Goal: Find specific page/section: Find specific page/section

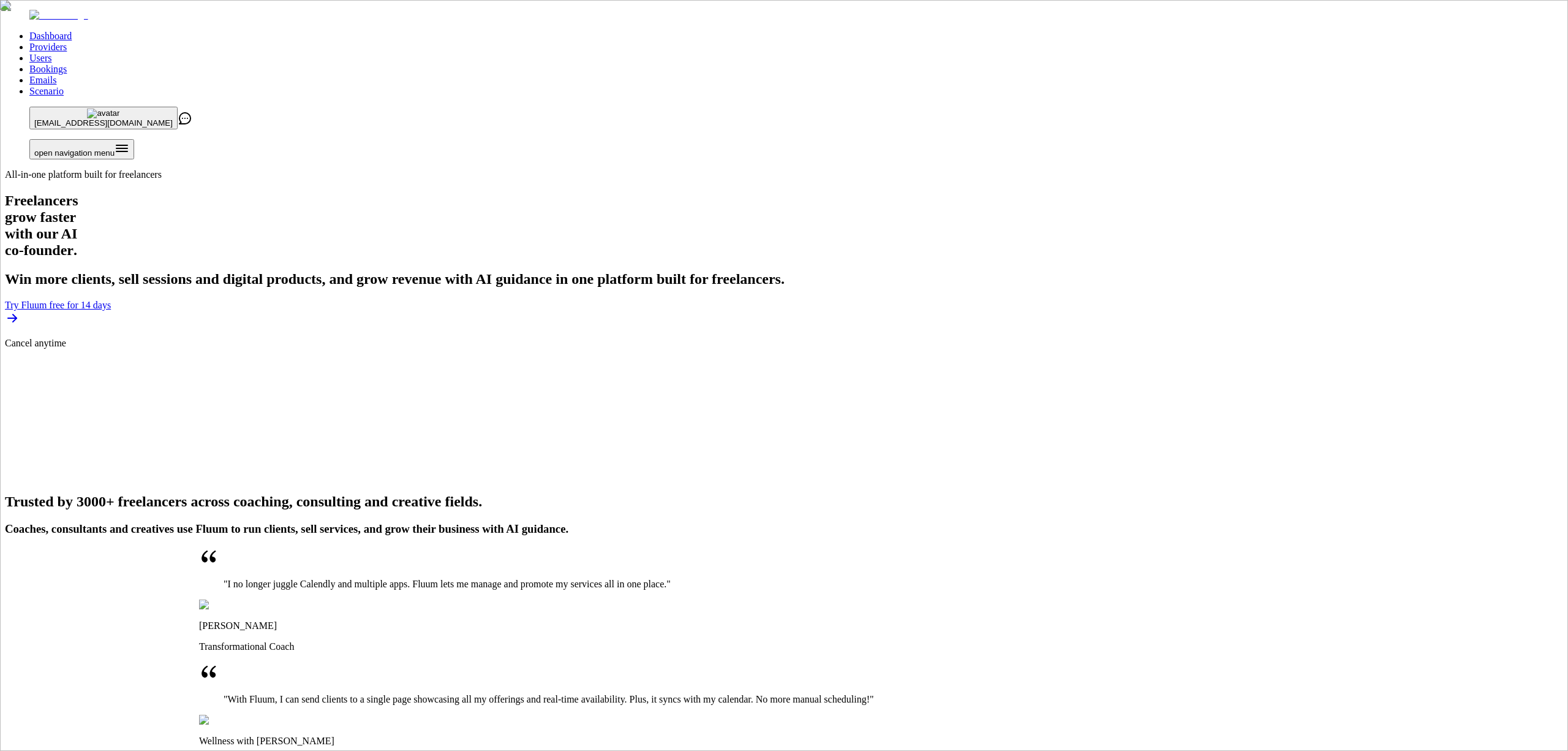
click at [67, 42] on link "Providers" at bounding box center [48, 47] width 37 height 11
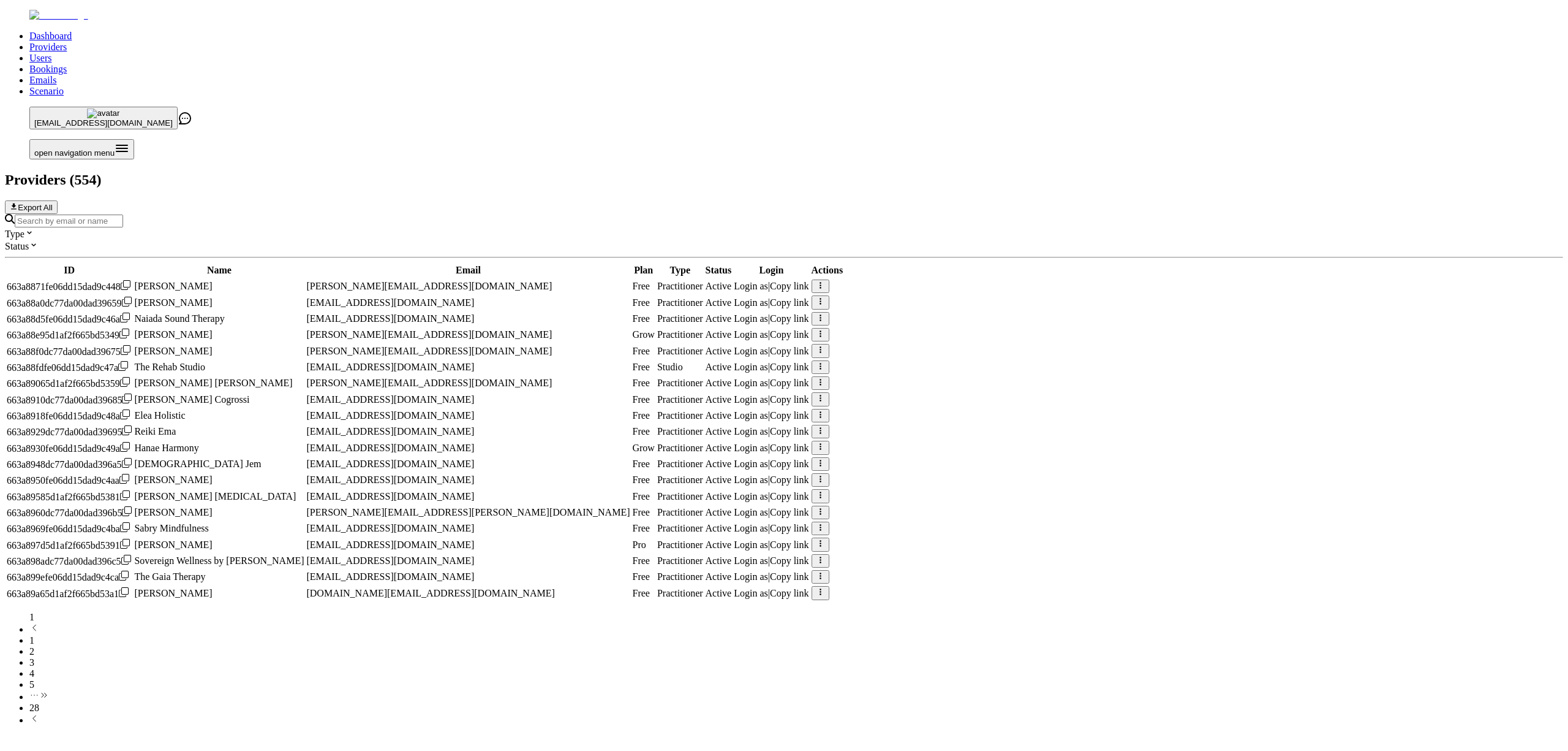
click at [123, 215] on input "Search by email or name" at bounding box center [69, 221] width 108 height 12
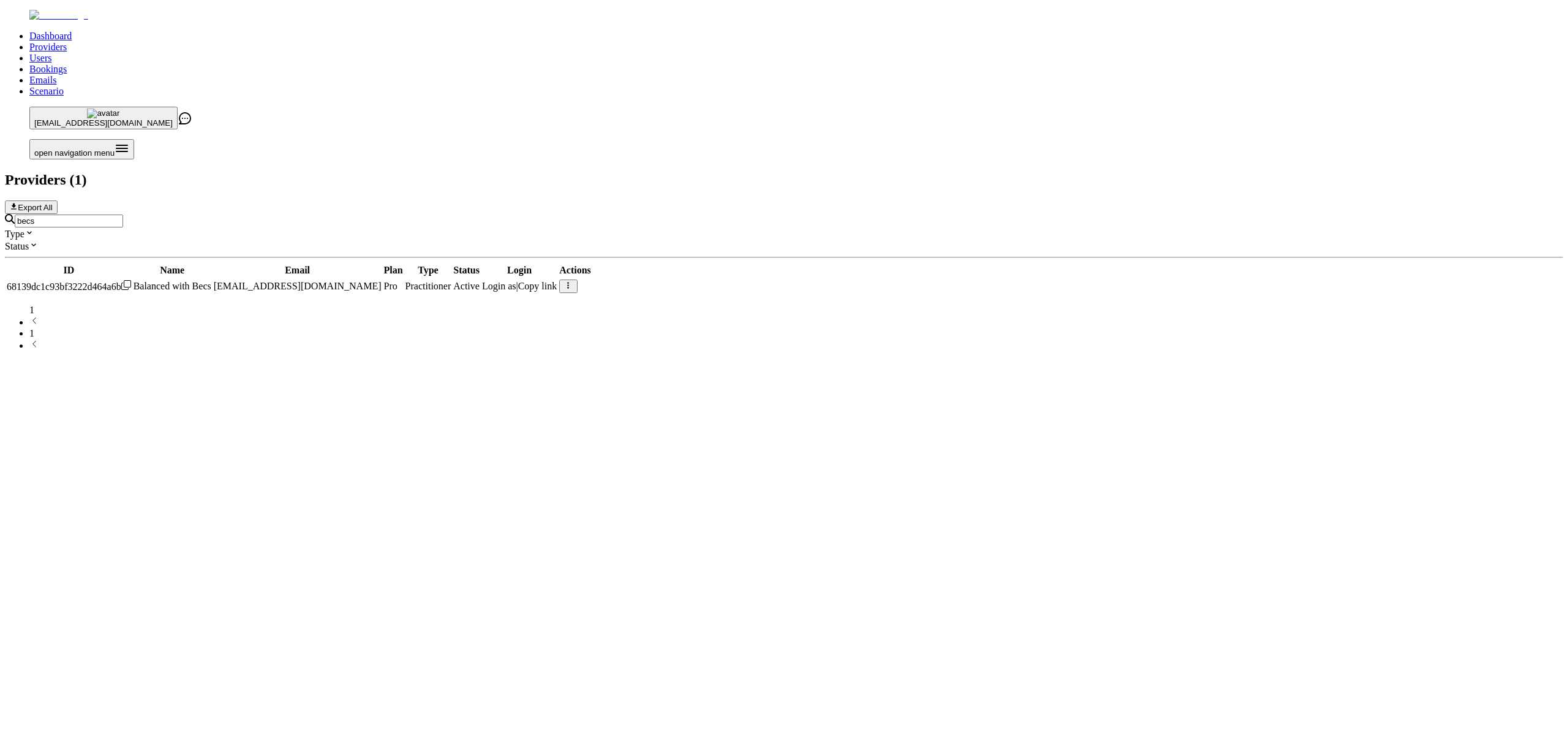
type input "becs"
click at [516, 281] on span "Login as" at bounding box center [499, 286] width 35 height 11
